Goal: Task Accomplishment & Management: Manage account settings

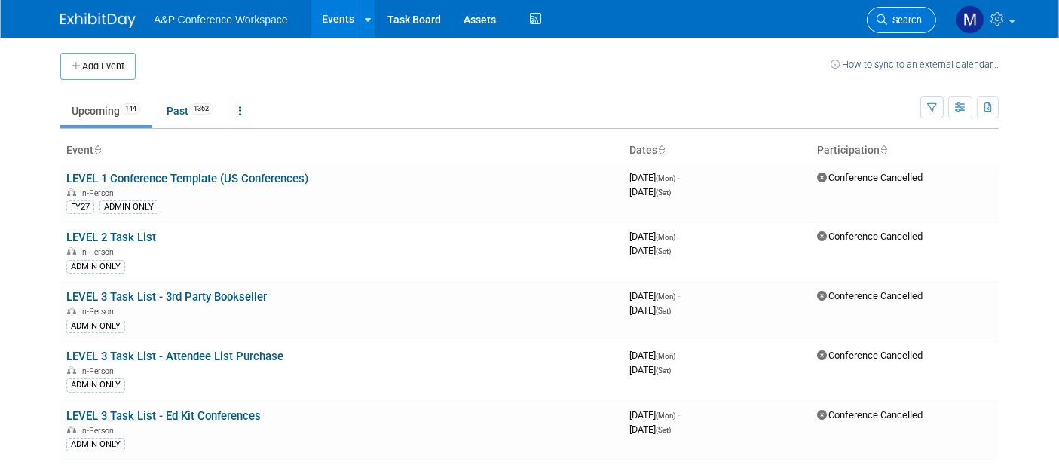
click at [906, 14] on span "Search" at bounding box center [904, 19] width 35 height 11
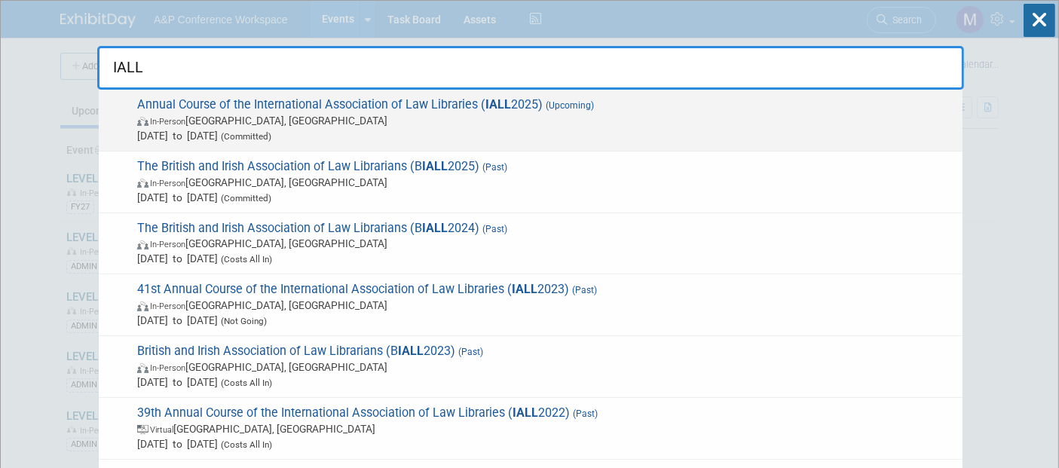
type input "IALL"
click at [384, 104] on span "Annual Course of the International Association of Law Libraries ( IALL 2025) (U…" at bounding box center [544, 120] width 823 height 46
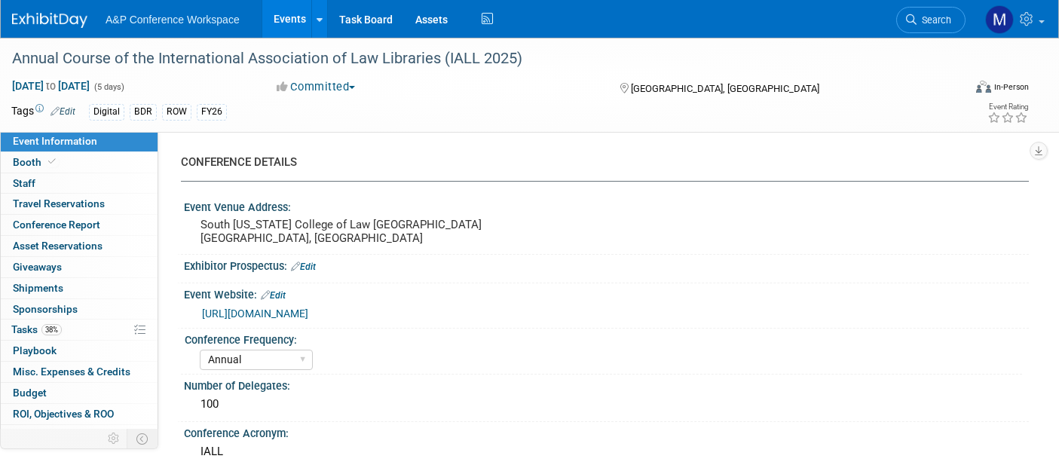
select select "Annual"
select select "Level 2"
select select "In-Person Booth"
select select "Libraries"
select select "Bloomsbury Digital Resources"
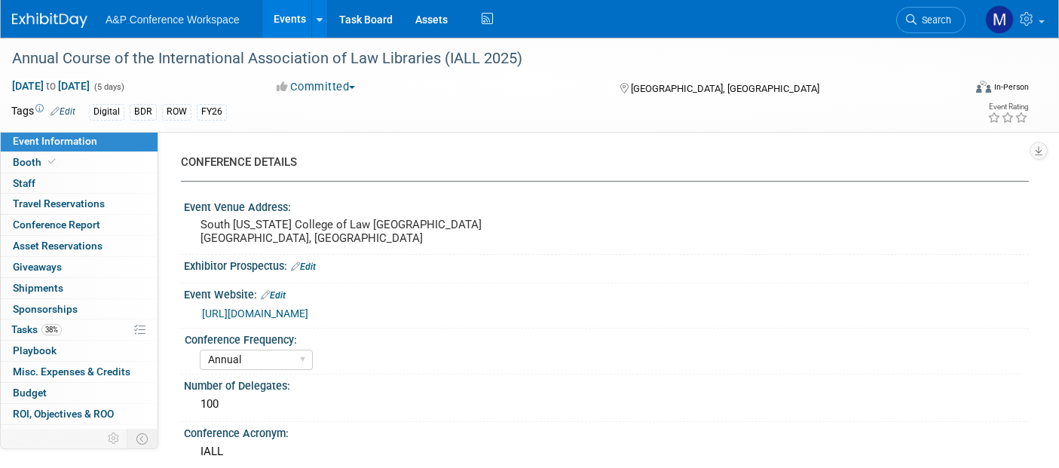
select select "Amanda Oney"
select select "Michelle Kelly"
select select "Louise Morgan"
select select "BDR Product Awareness and Trial Generation​"
click at [62, 243] on span "Asset Reservations 0" at bounding box center [58, 246] width 90 height 12
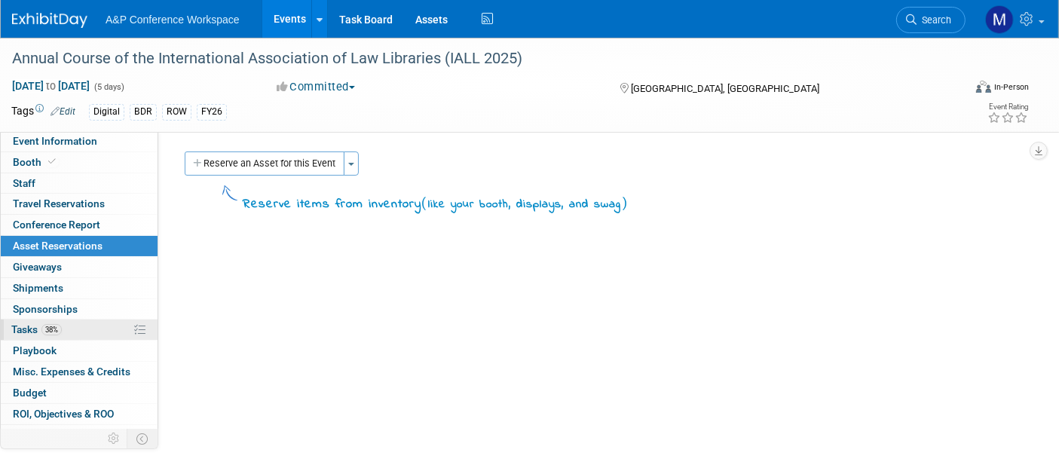
click at [26, 328] on span "Tasks 38%" at bounding box center [36, 329] width 51 height 12
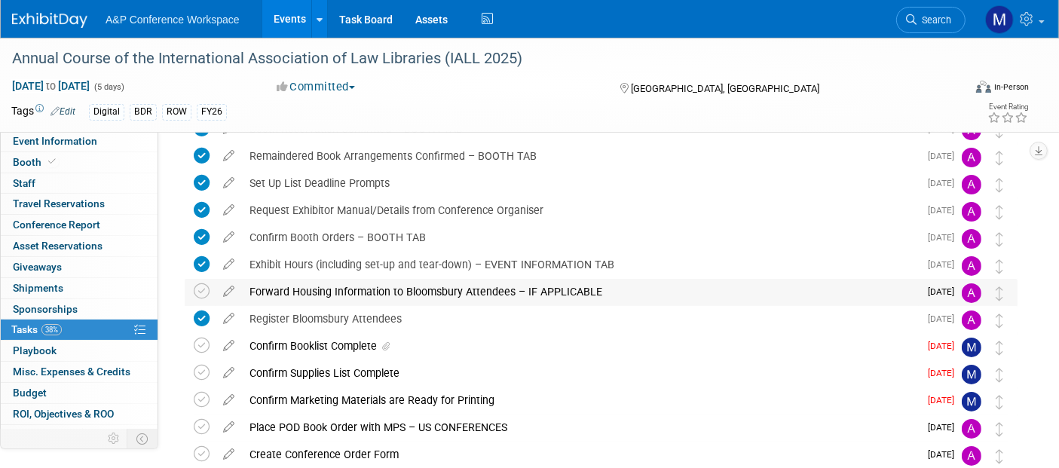
scroll to position [167, 0]
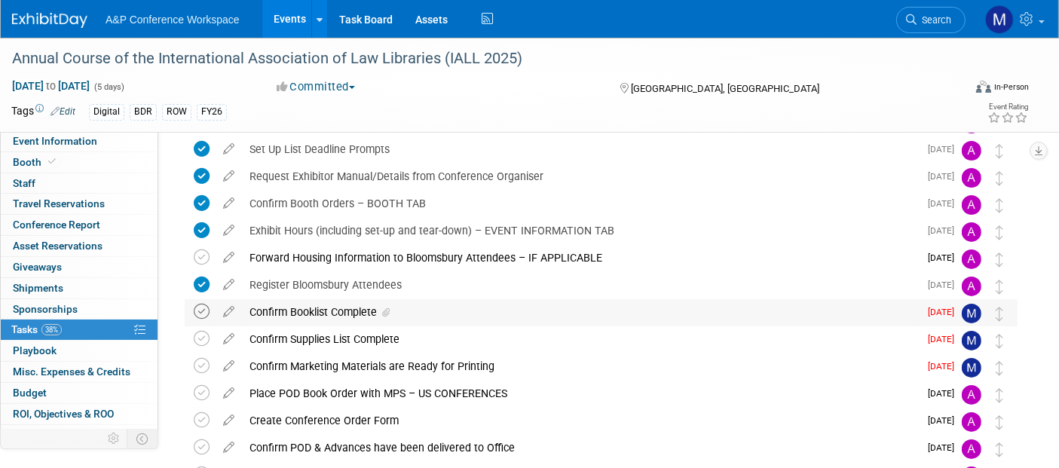
click at [207, 313] on icon at bounding box center [202, 312] width 16 height 16
